Goal: Obtain resource: Download file/media

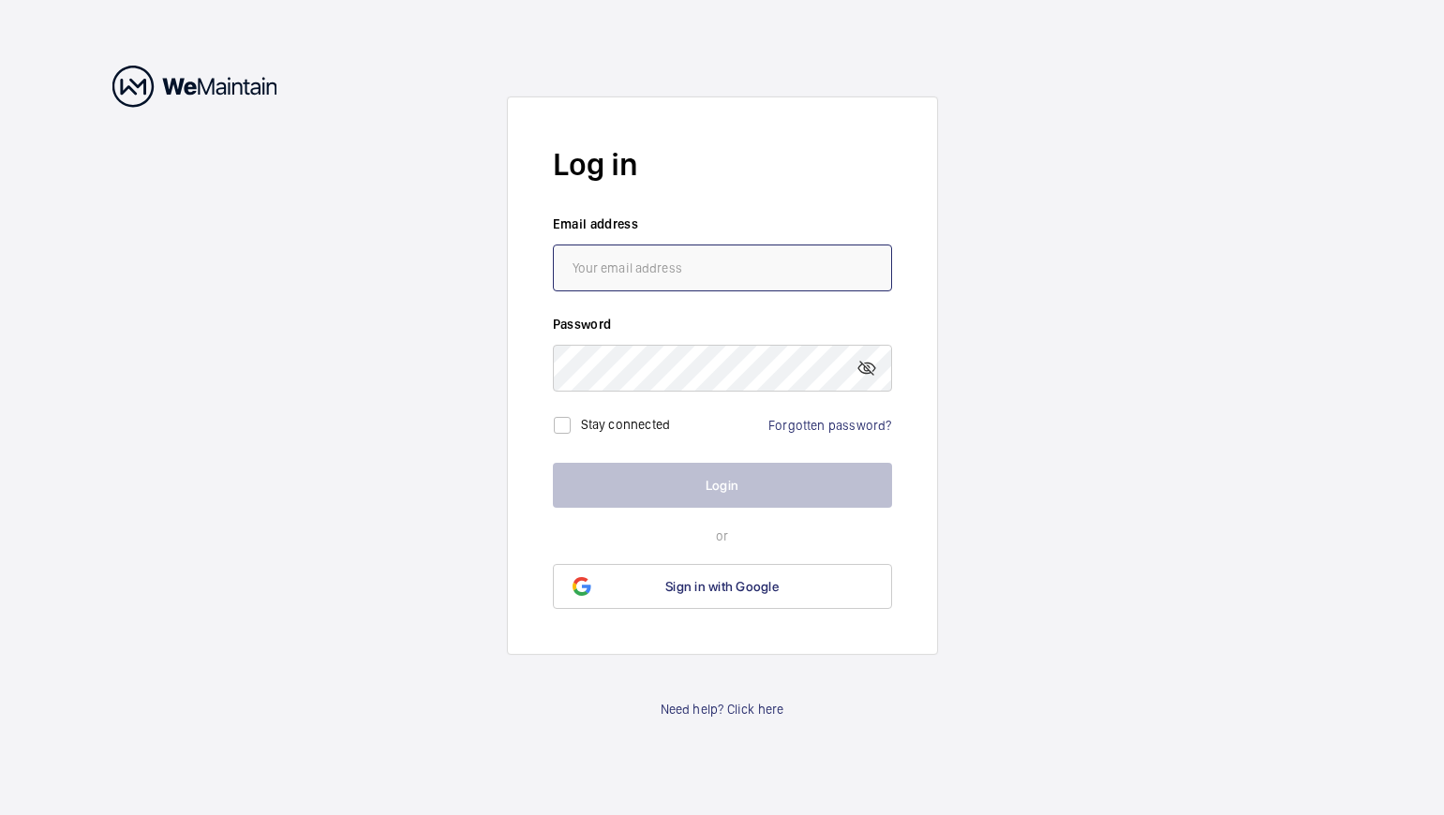
type input "[PERSON_NAME][EMAIL_ADDRESS][PERSON_NAME][DOMAIN_NAME]"
click at [703, 476] on button "Login" at bounding box center [722, 485] width 339 height 45
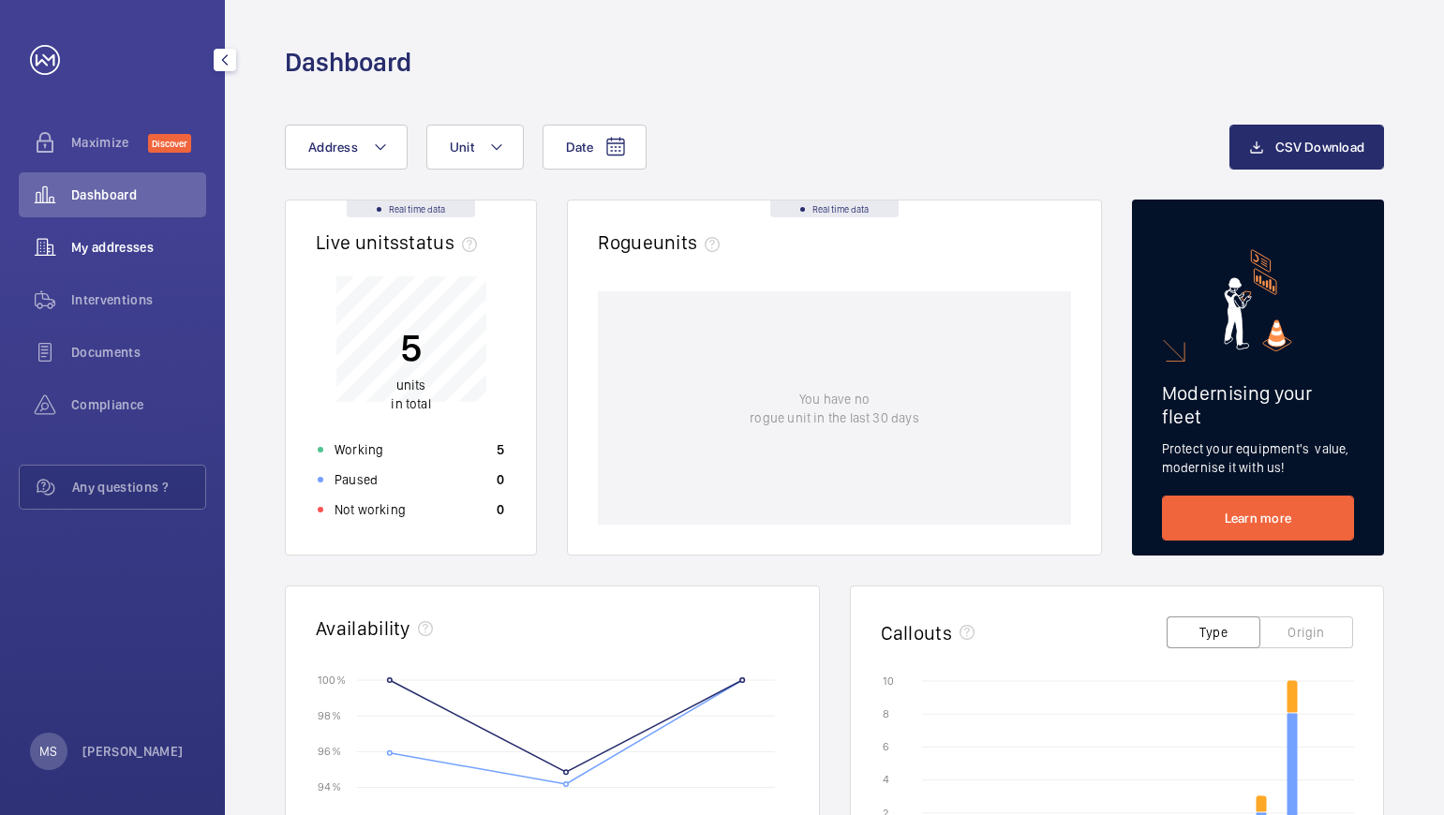
click at [129, 248] on span "My addresses" at bounding box center [138, 247] width 135 height 19
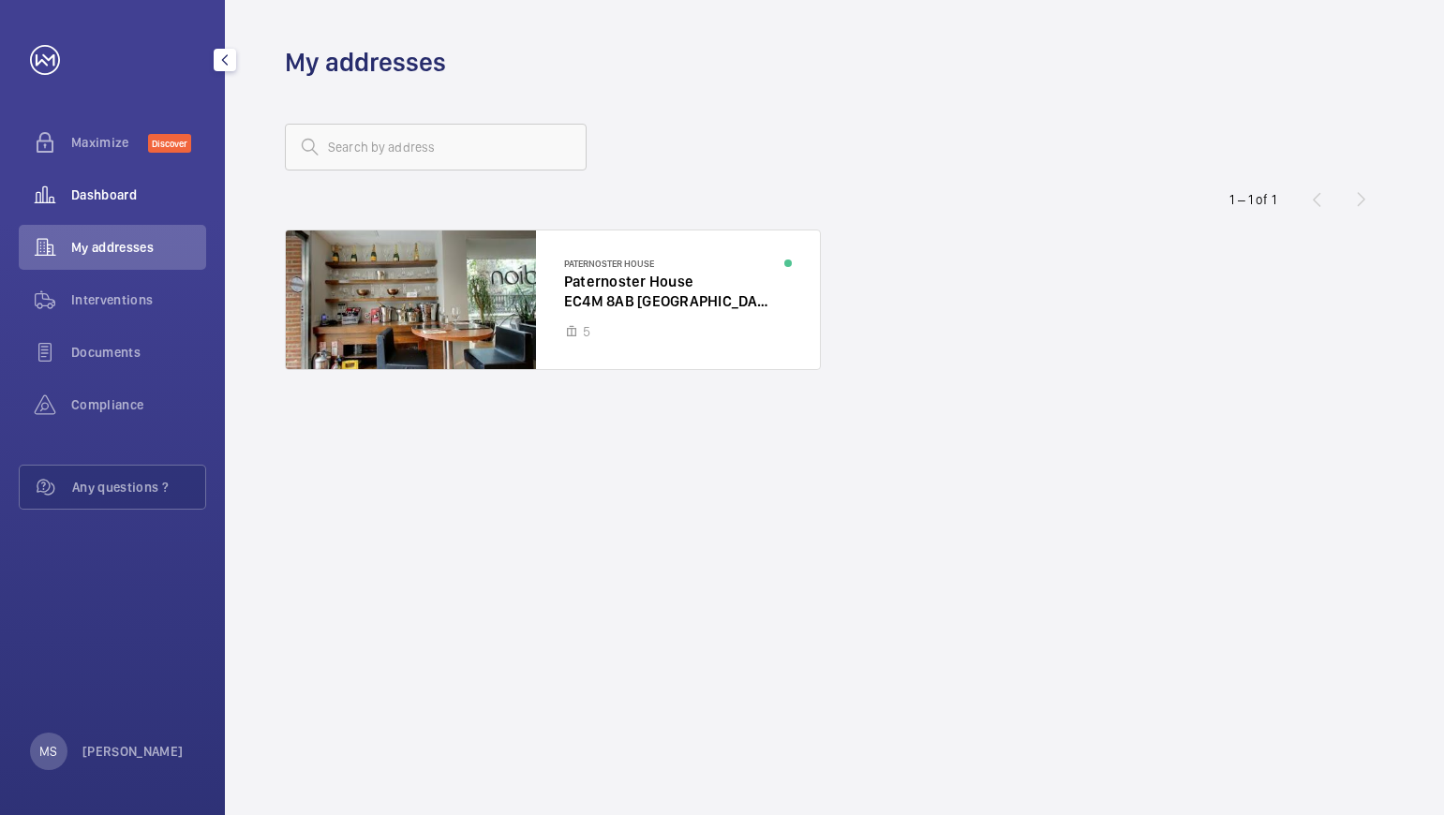
click at [99, 191] on span "Dashboard" at bounding box center [138, 195] width 135 height 19
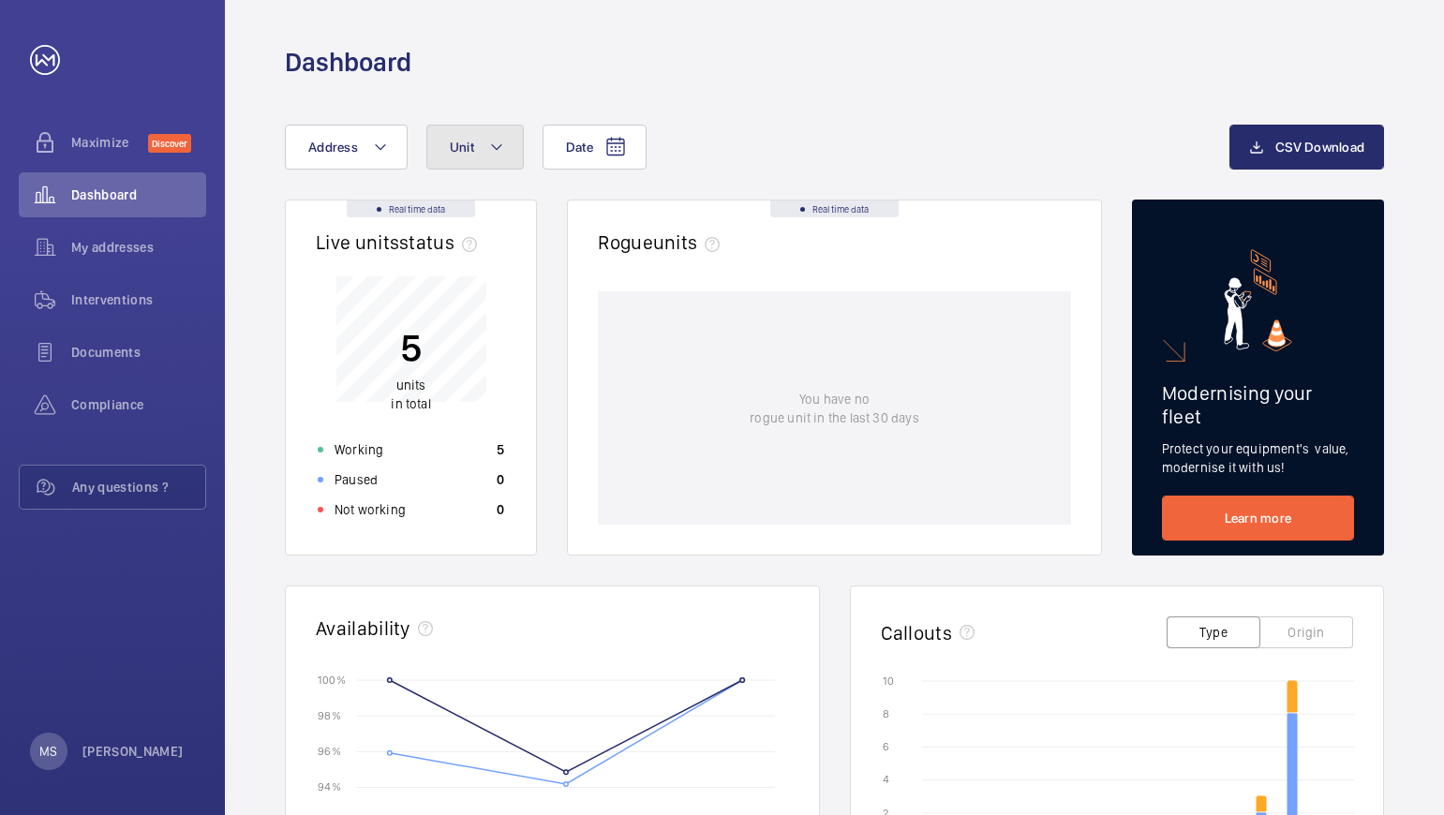
click at [493, 146] on mat-icon at bounding box center [496, 147] width 15 height 22
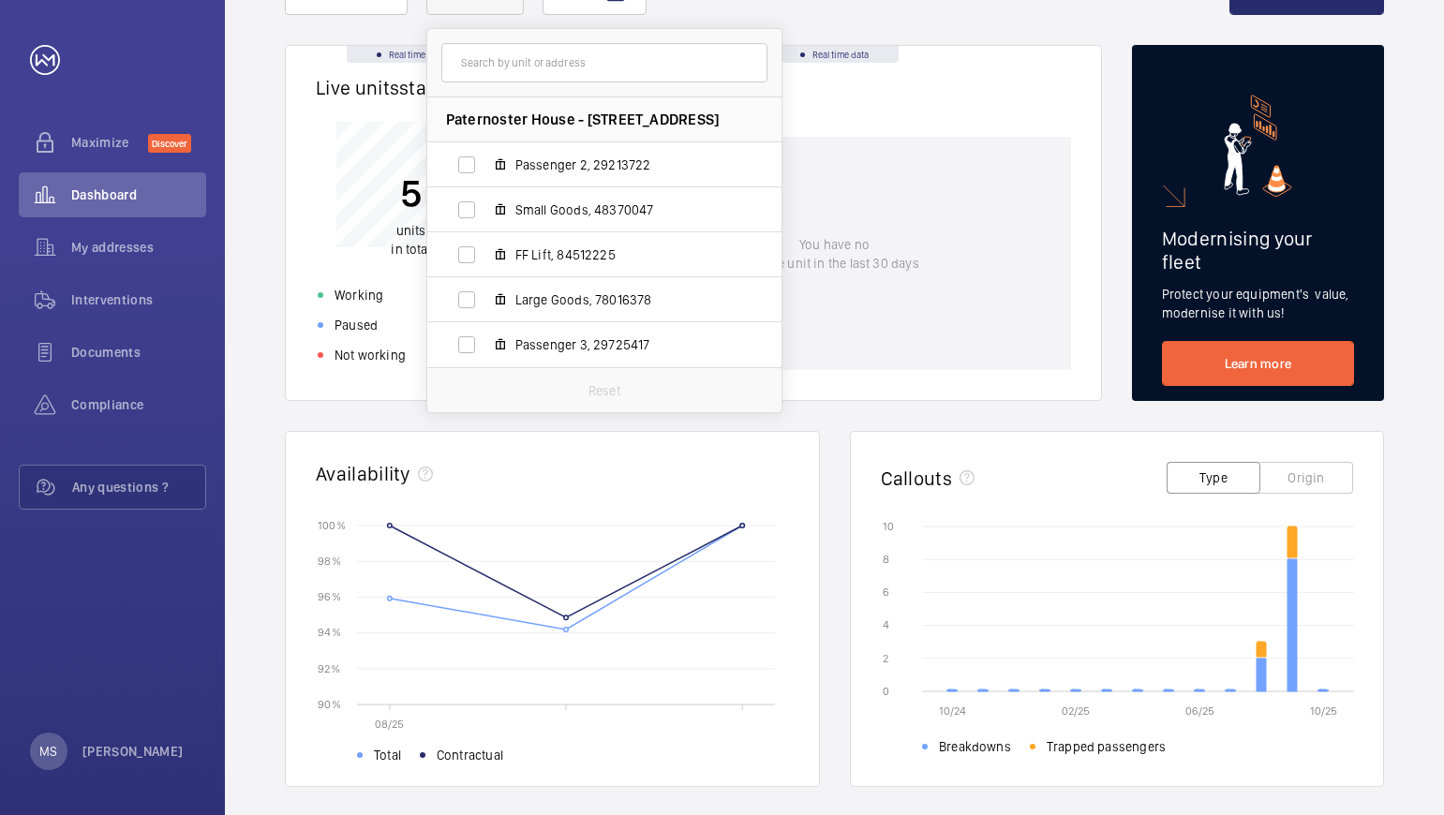
scroll to position [187, 0]
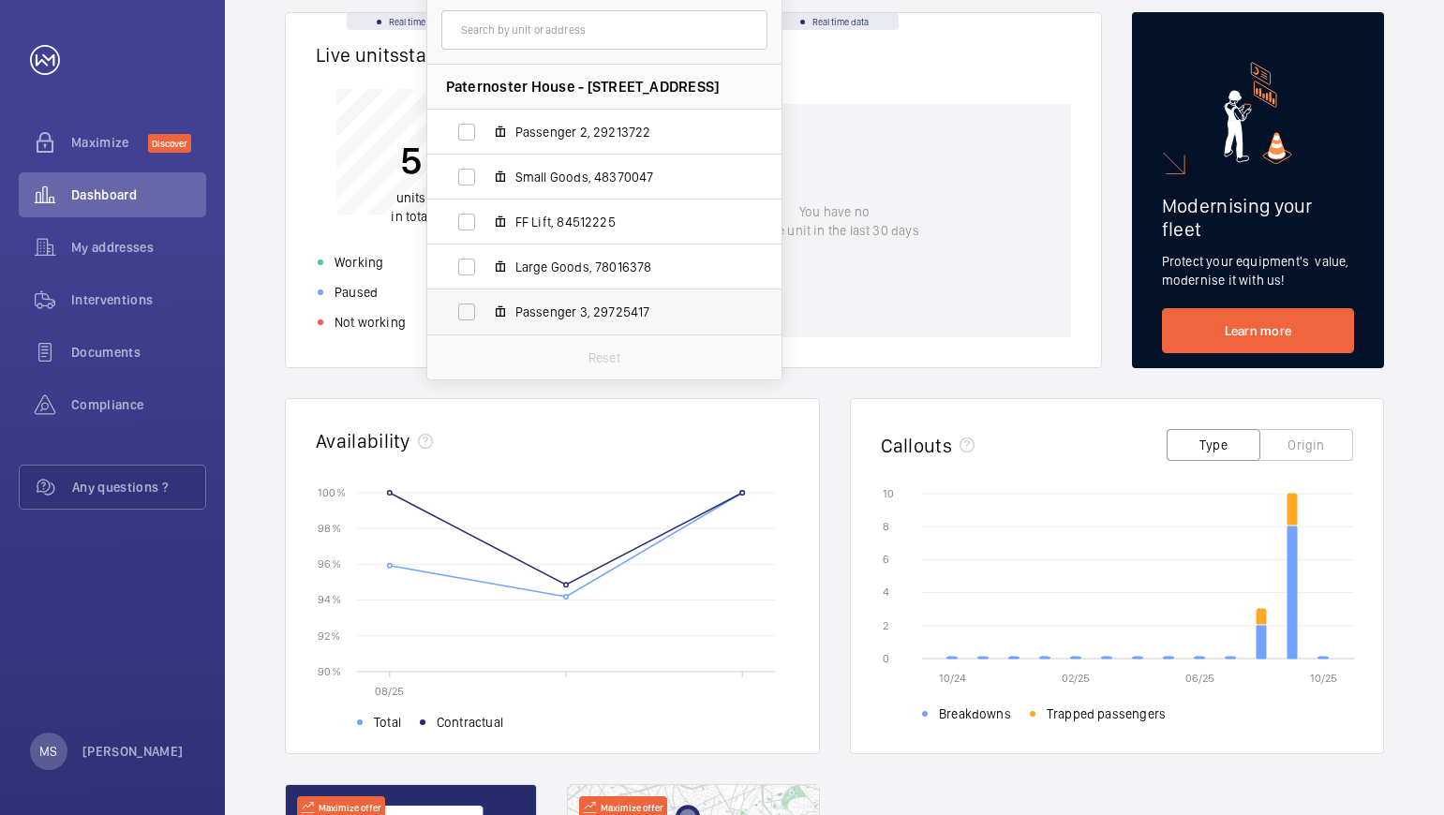
click at [545, 313] on span "Passenger 3, 29725417" at bounding box center [623, 312] width 217 height 19
click at [485, 313] on input "Passenger 3, 29725417" at bounding box center [466, 311] width 37 height 37
checkbox input "true"
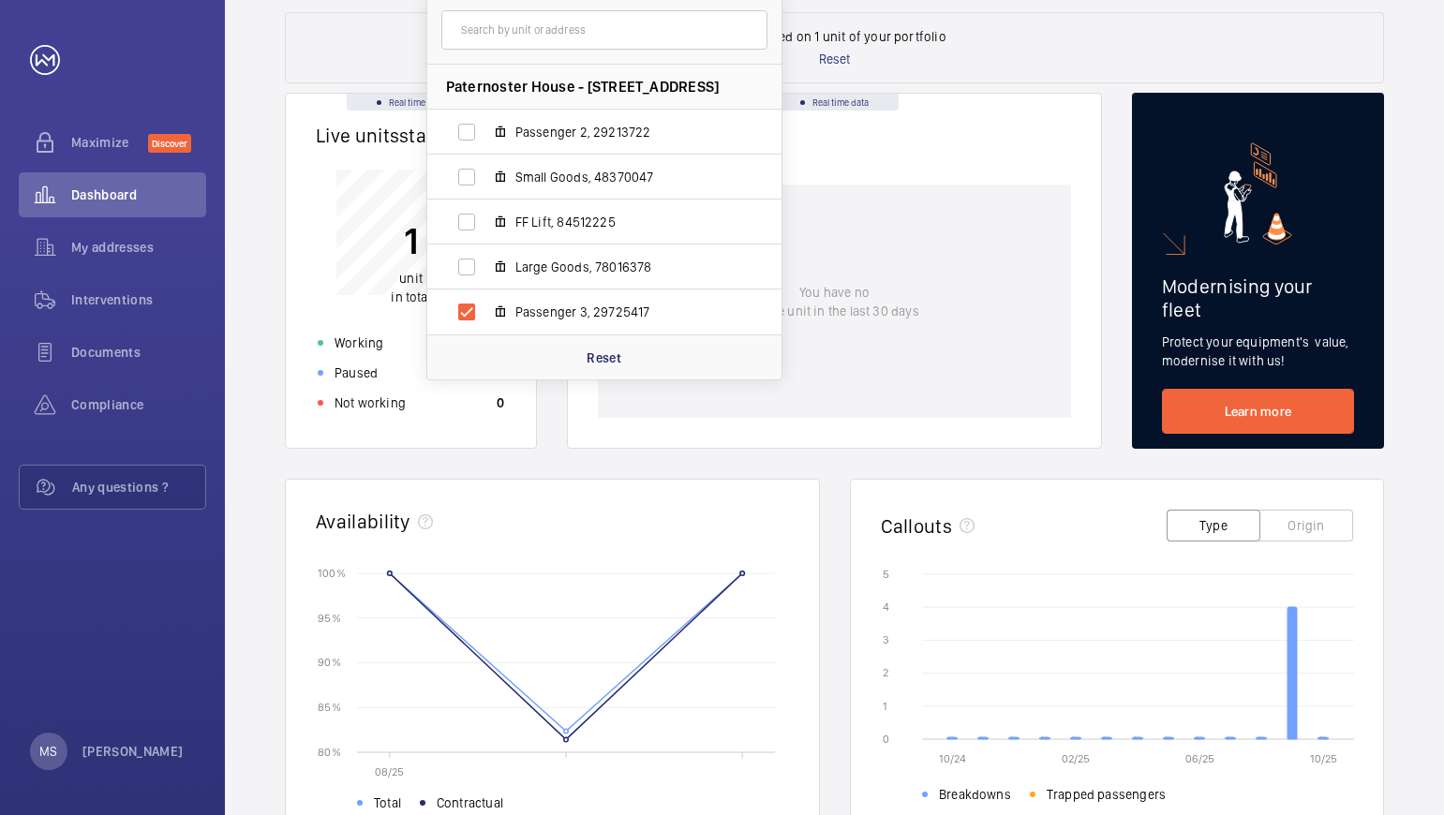
click at [888, 375] on div "You have no rogue unit in the last 30 days" at bounding box center [834, 301] width 473 height 233
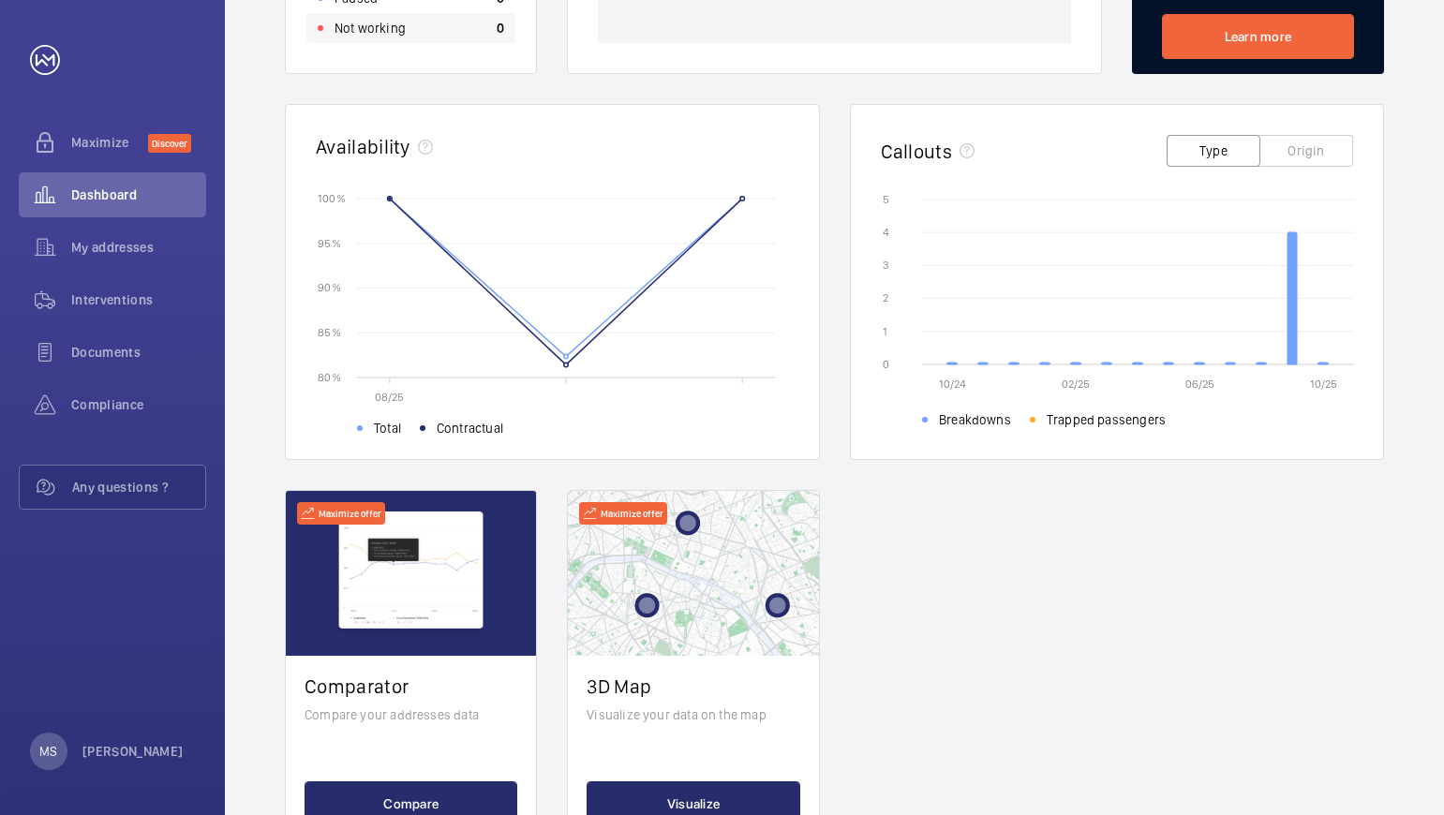
scroll to position [468, 0]
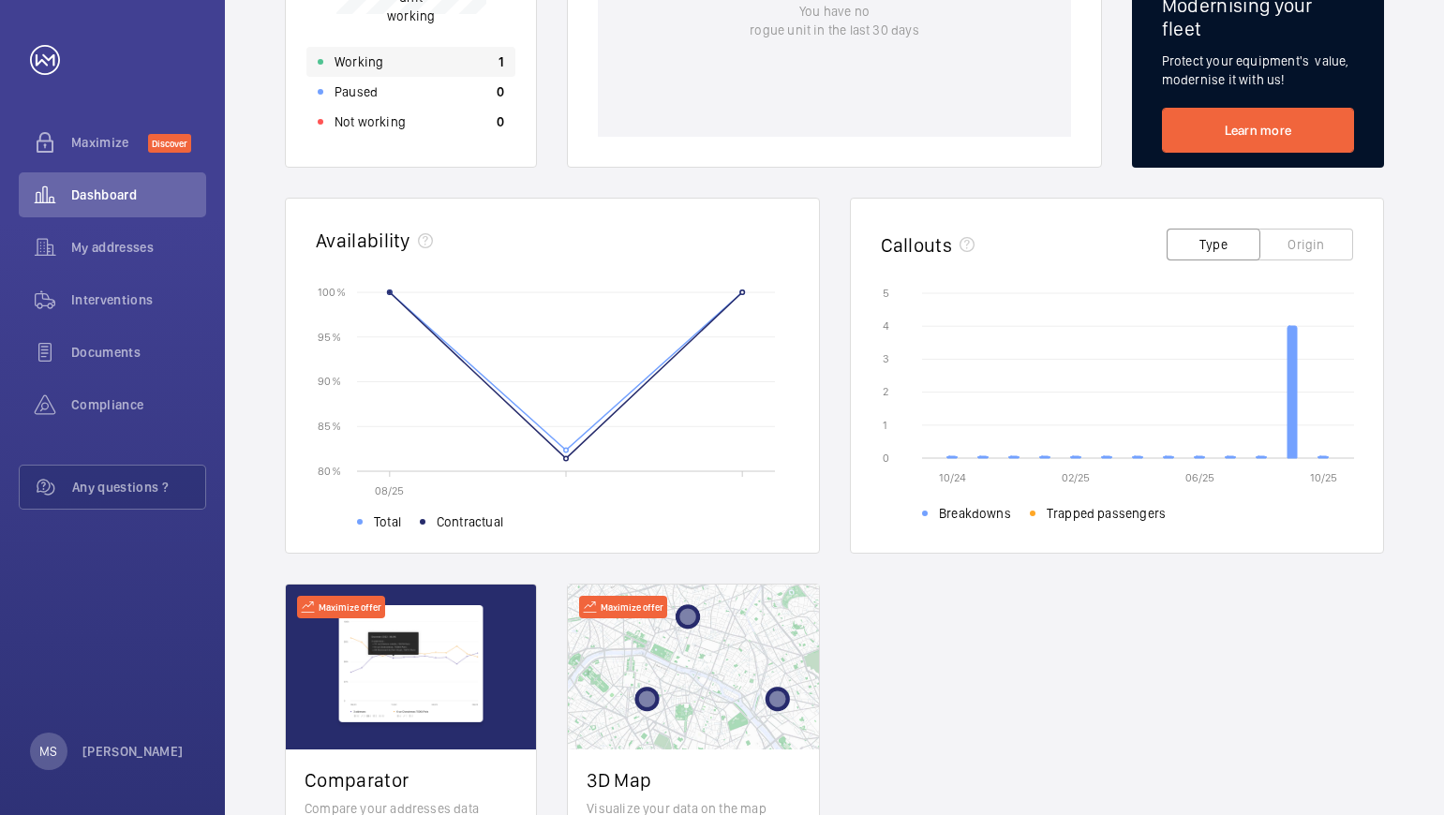
click at [362, 60] on p "Working" at bounding box center [358, 61] width 49 height 19
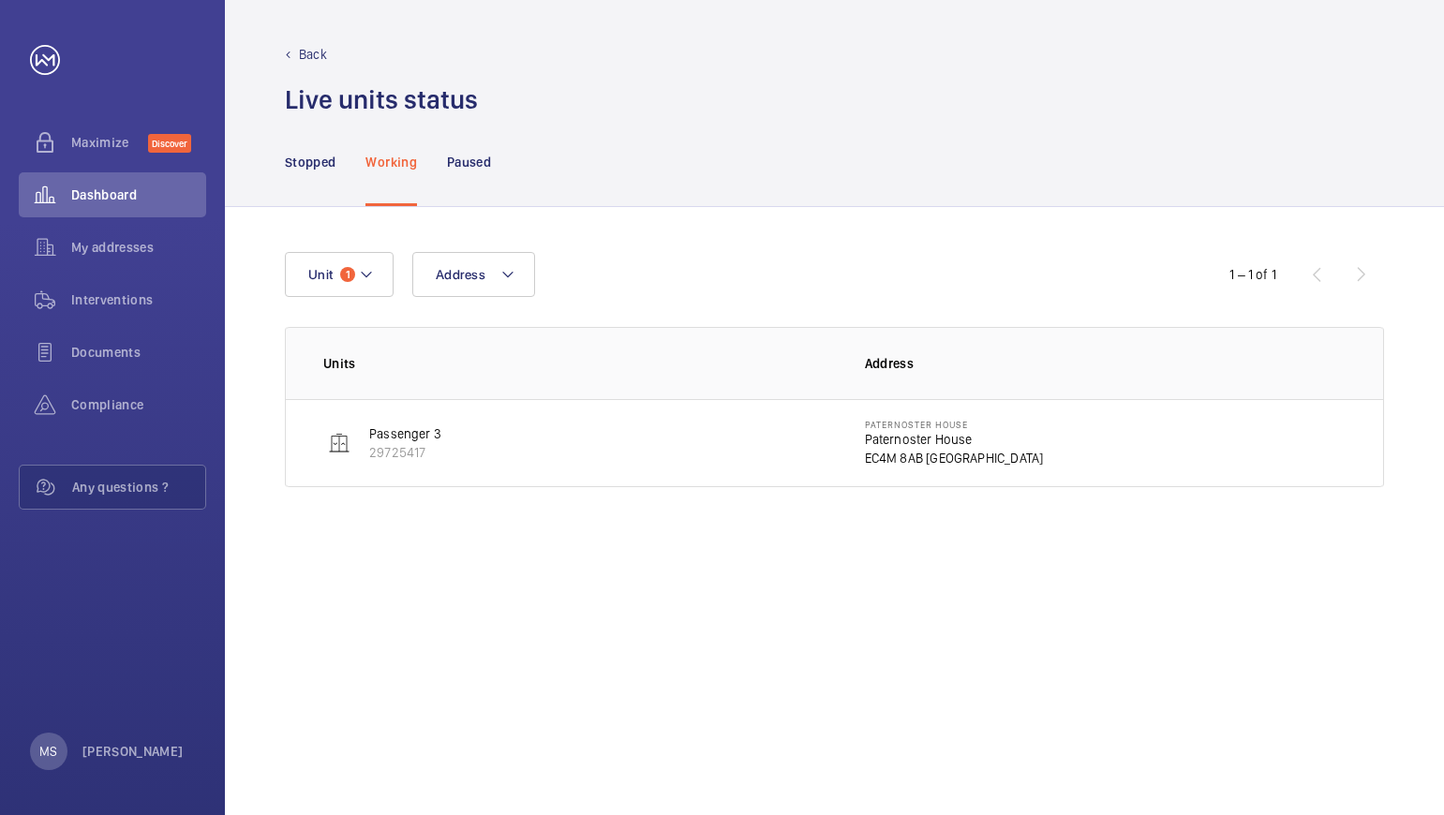
click at [415, 434] on p "Passenger 3" at bounding box center [405, 433] width 72 height 19
click at [918, 442] on p "Paternoster House" at bounding box center [954, 439] width 179 height 19
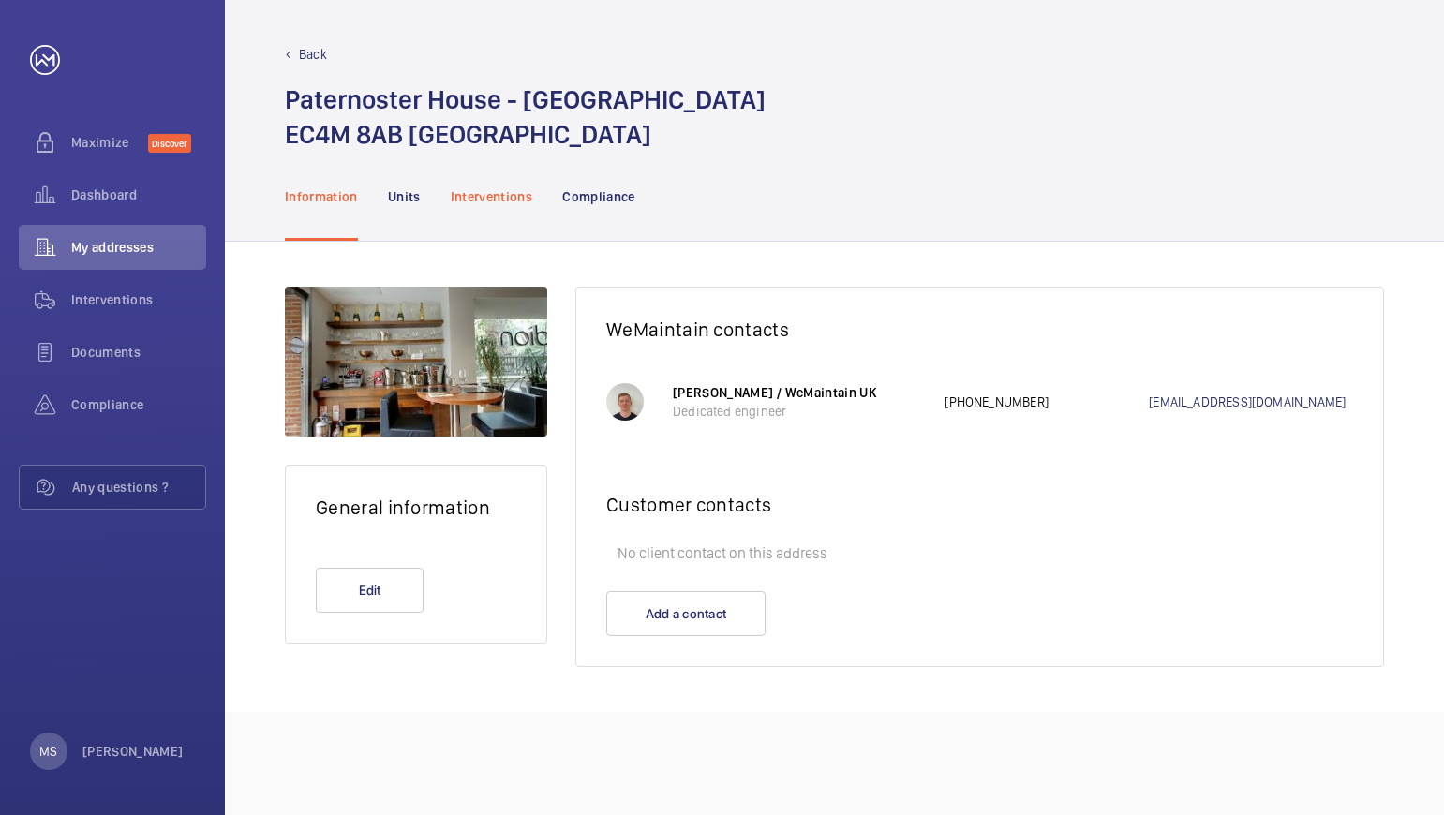
click at [507, 197] on p "Interventions" at bounding box center [492, 196] width 82 height 19
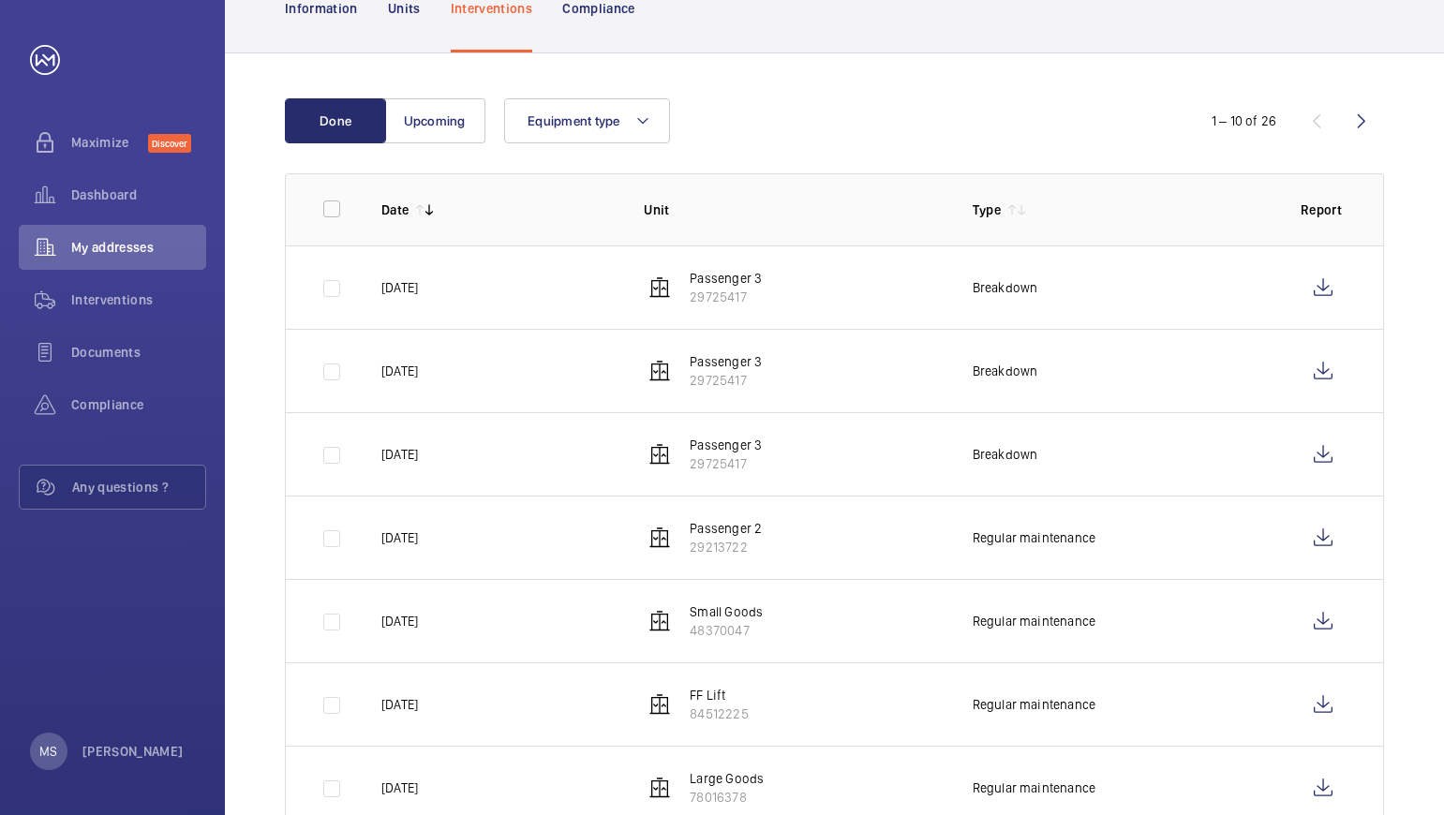
scroll to position [187, 0]
click at [1319, 290] on wm-front-icon-button at bounding box center [1322, 288] width 45 height 45
